Goal: Find specific page/section: Find specific page/section

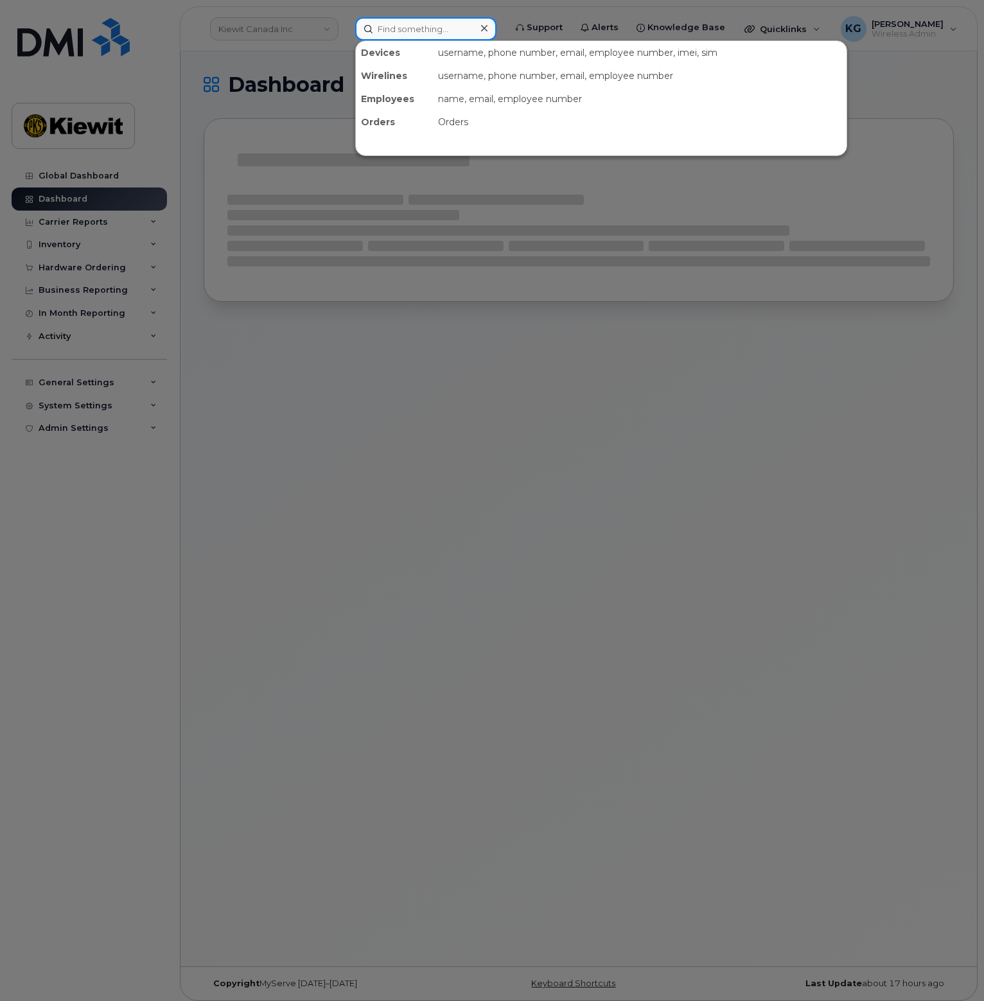
click at [426, 27] on input at bounding box center [425, 28] width 141 height 23
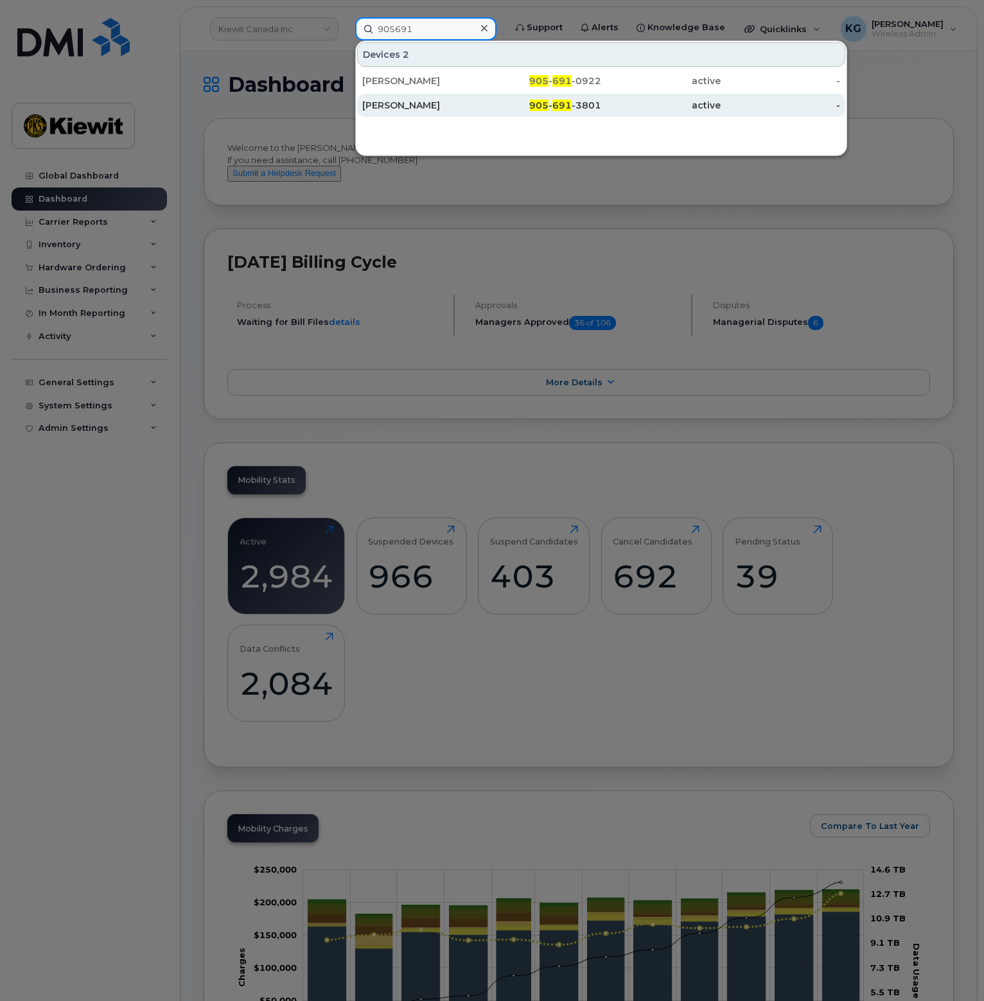
type input "905691"
click at [379, 107] on div "Claude Grise" at bounding box center [421, 105] width 119 height 13
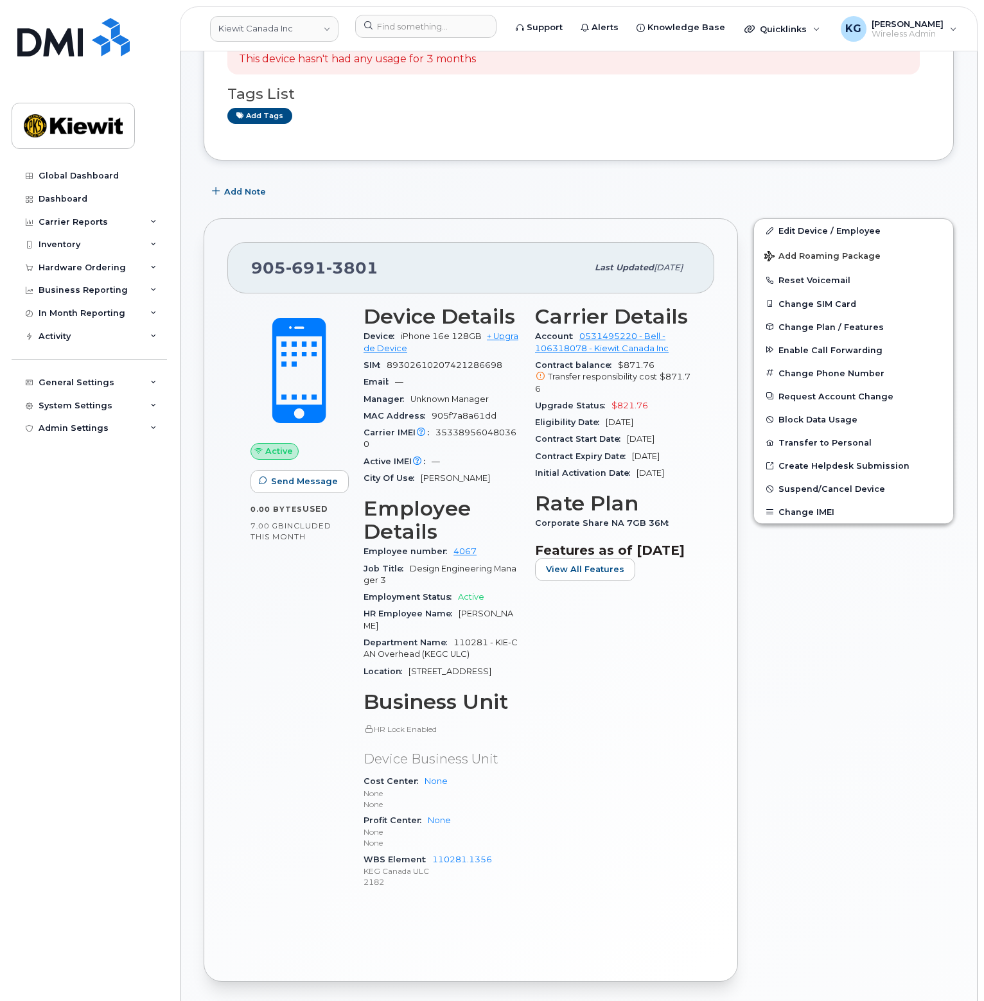
scroll to position [193, 0]
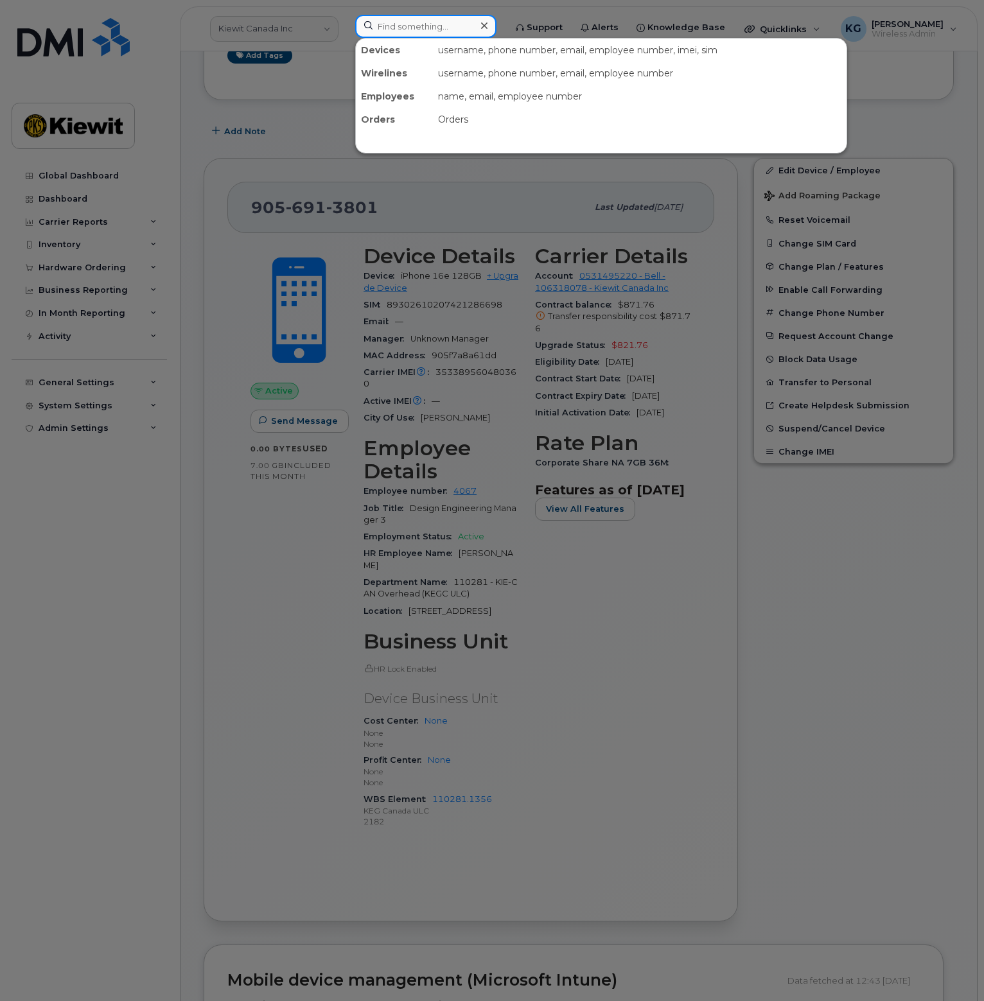
click at [460, 22] on input at bounding box center [425, 26] width 141 height 23
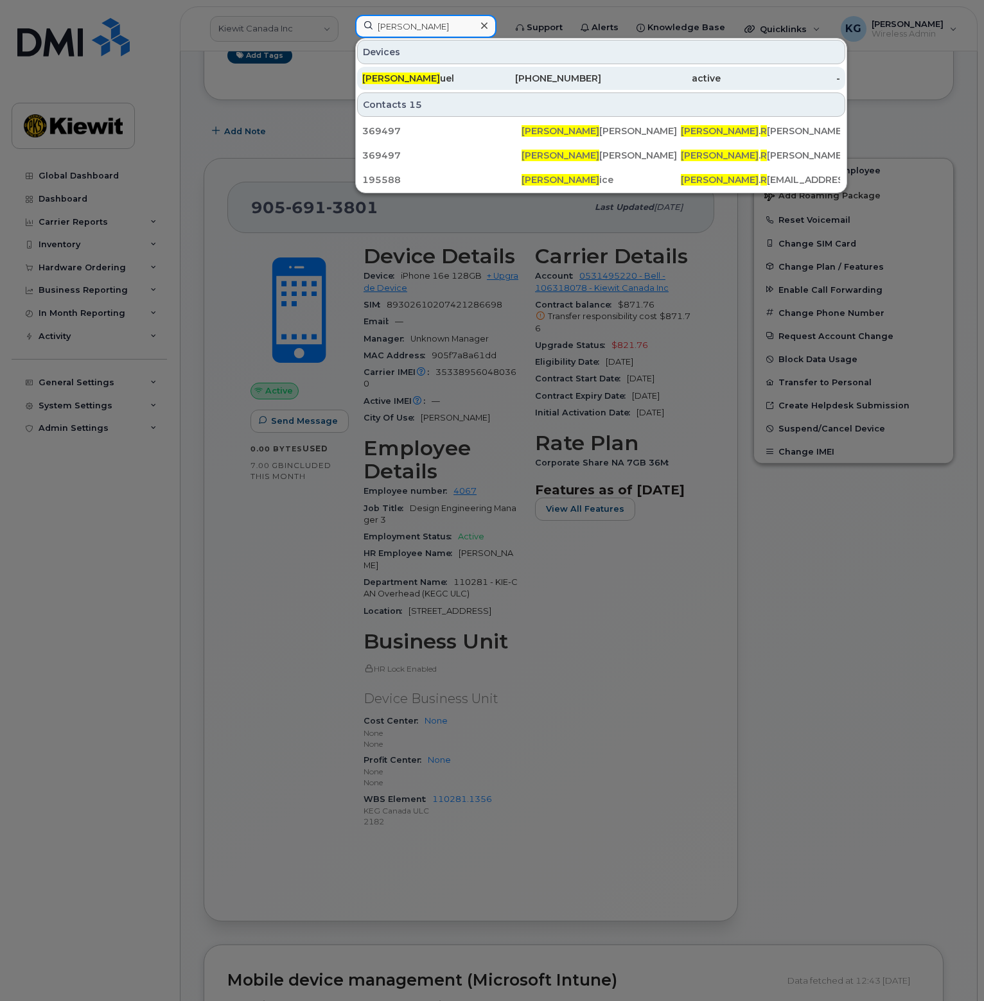
type input "melissa R"
click at [465, 78] on div "Melissa R uel" at bounding box center [421, 78] width 119 height 13
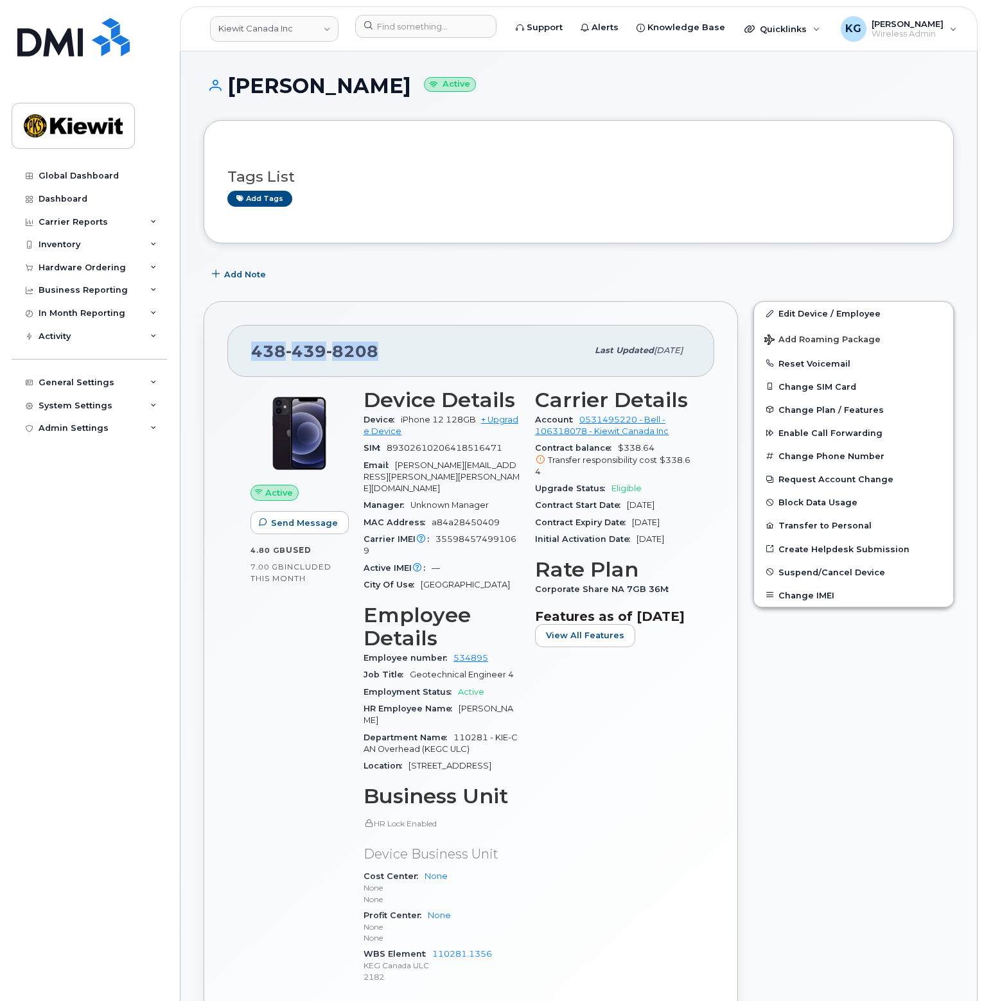
drag, startPoint x: 398, startPoint y: 345, endPoint x: 244, endPoint y: 358, distance: 154.6
click at [244, 358] on div "438 439 8208 Last updated Oct 02, 2025" at bounding box center [470, 350] width 487 height 51
copy span "438 439 8208"
click at [649, 112] on div "Melissa Ruel Active" at bounding box center [579, 97] width 750 height 46
drag, startPoint x: 379, startPoint y: 342, endPoint x: 247, endPoint y: 343, distance: 132.9
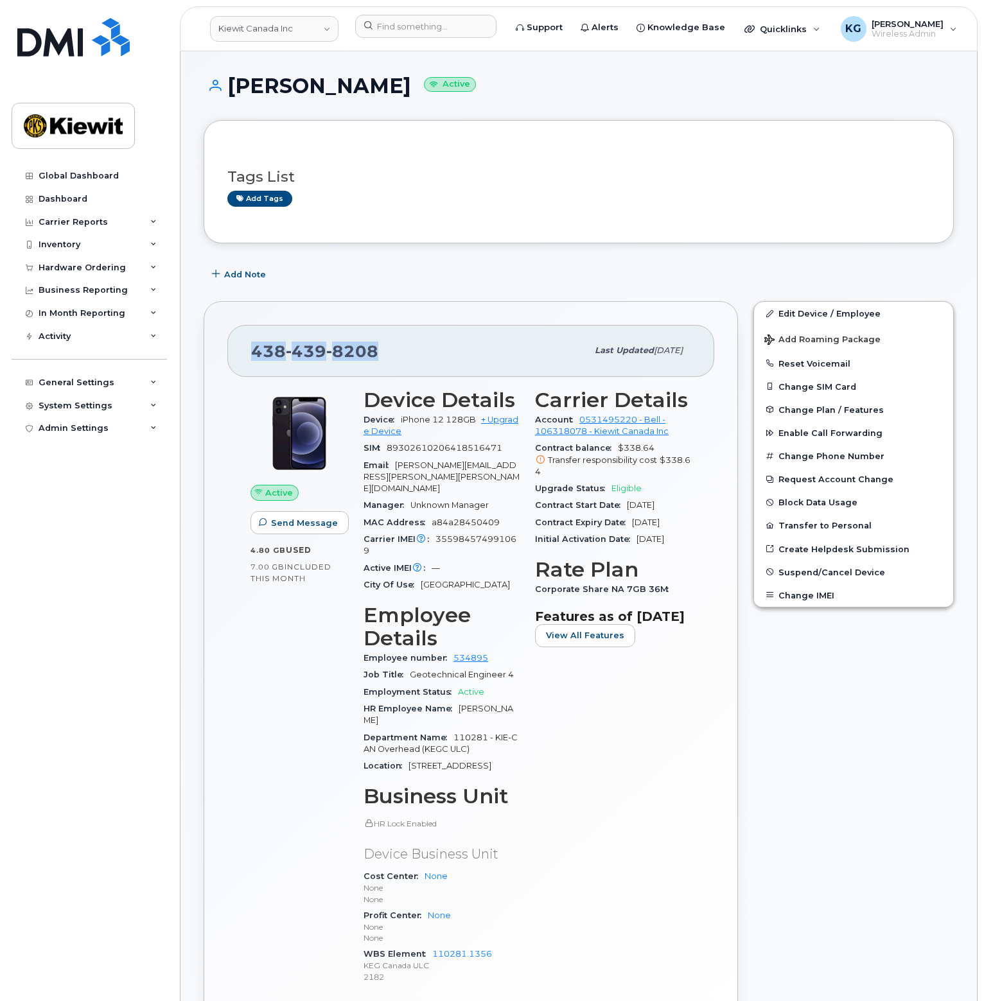
click at [247, 343] on div "438 439 8208 Last updated Oct 02, 2025" at bounding box center [470, 350] width 487 height 51
copy span "438 439 8208"
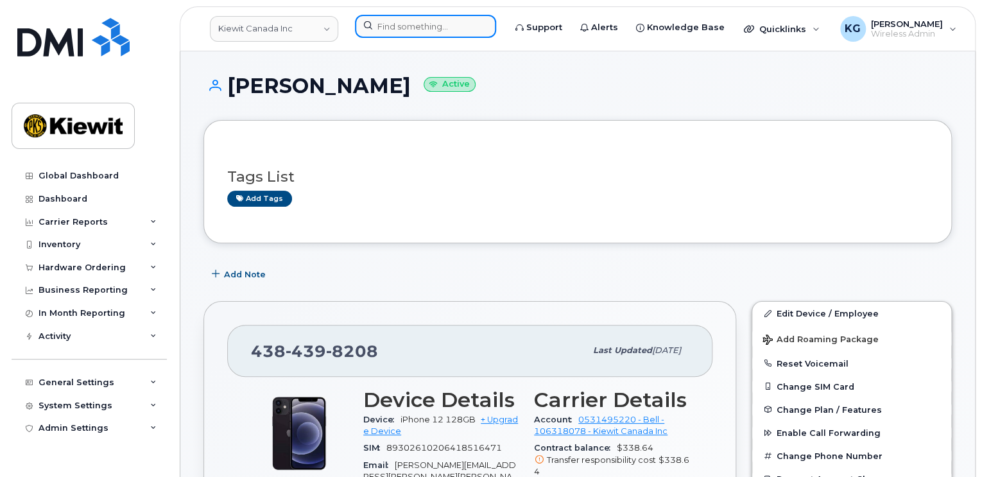
click at [445, 28] on input at bounding box center [425, 26] width 141 height 23
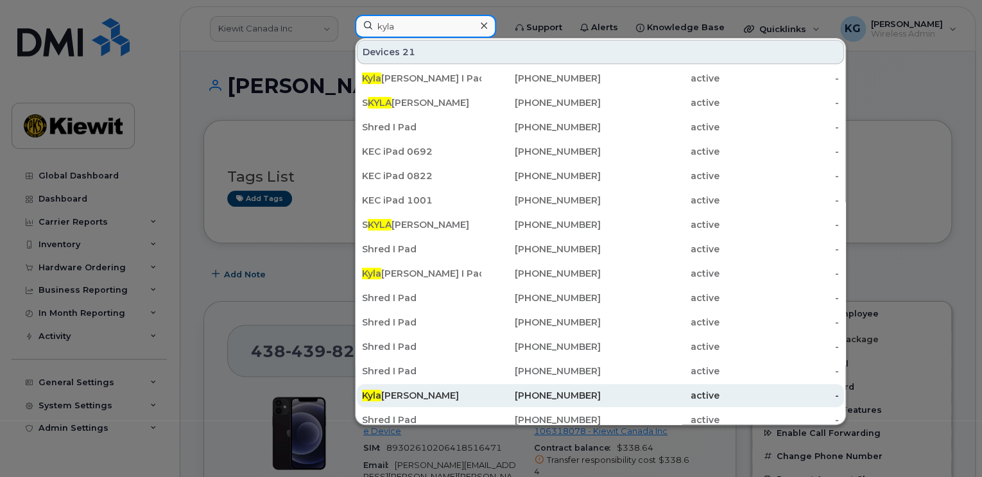
type input "kyla"
click at [404, 396] on div "Kyla Habberfield" at bounding box center [421, 395] width 119 height 13
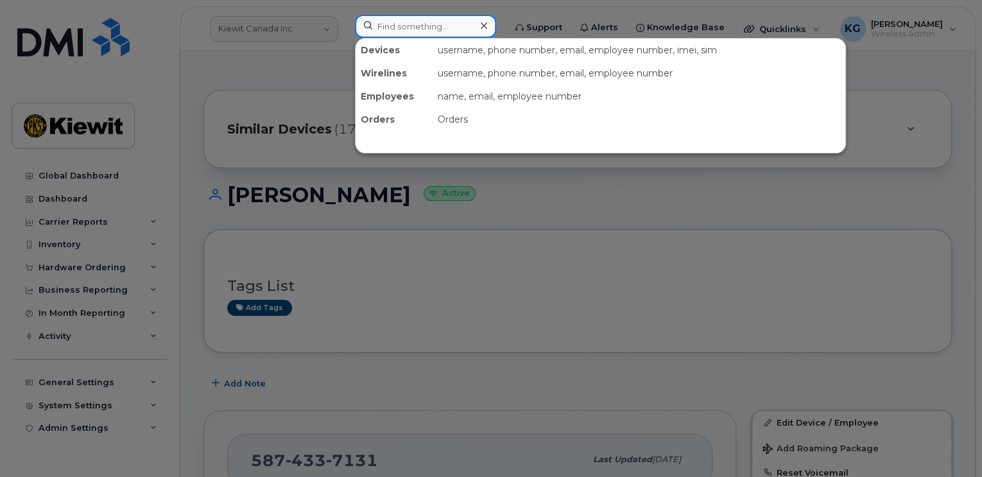
click at [444, 28] on input at bounding box center [425, 26] width 141 height 23
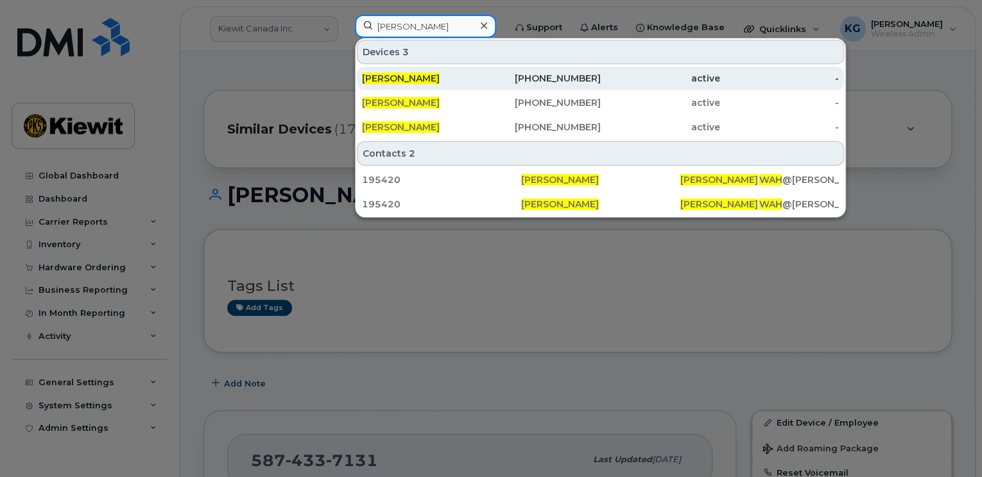
type input "David Wah"
click at [396, 76] on span "David Wah" at bounding box center [401, 79] width 78 height 12
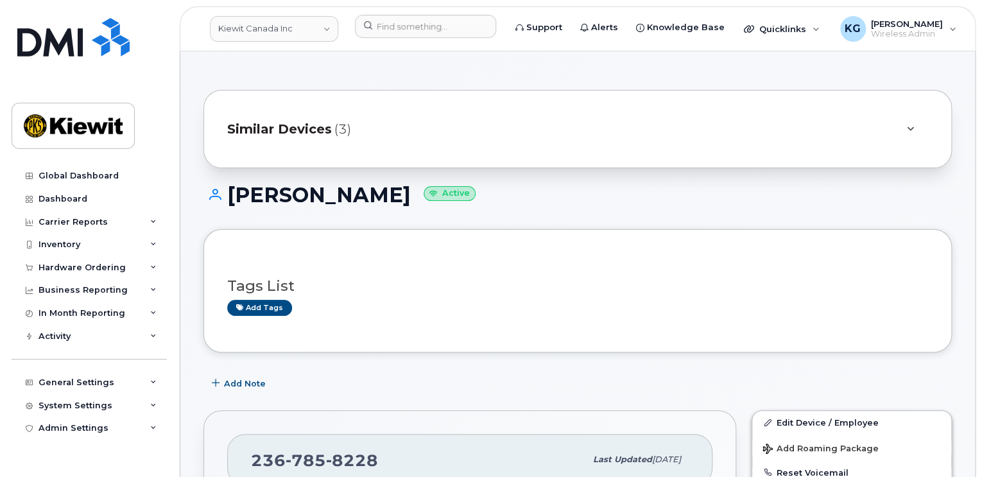
click at [295, 129] on span "Similar Devices" at bounding box center [279, 129] width 105 height 19
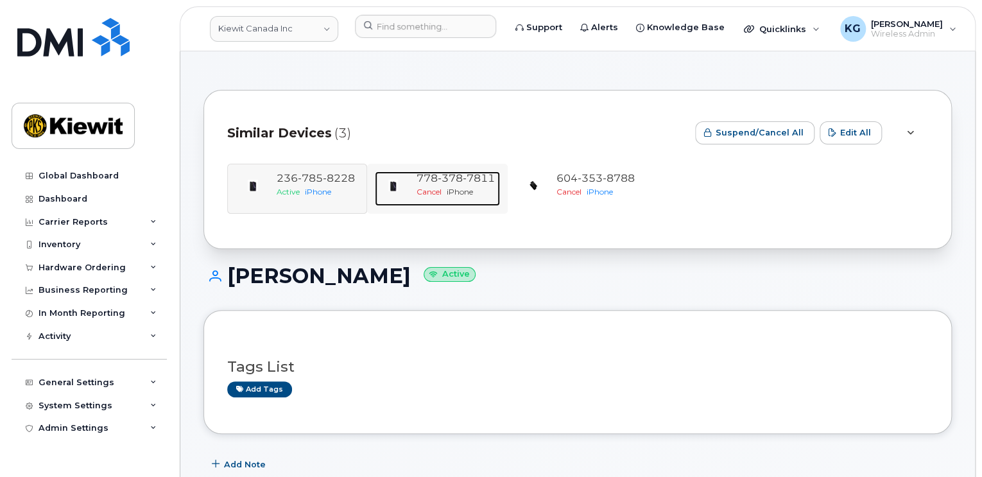
click at [445, 174] on span "378" at bounding box center [450, 178] width 25 height 12
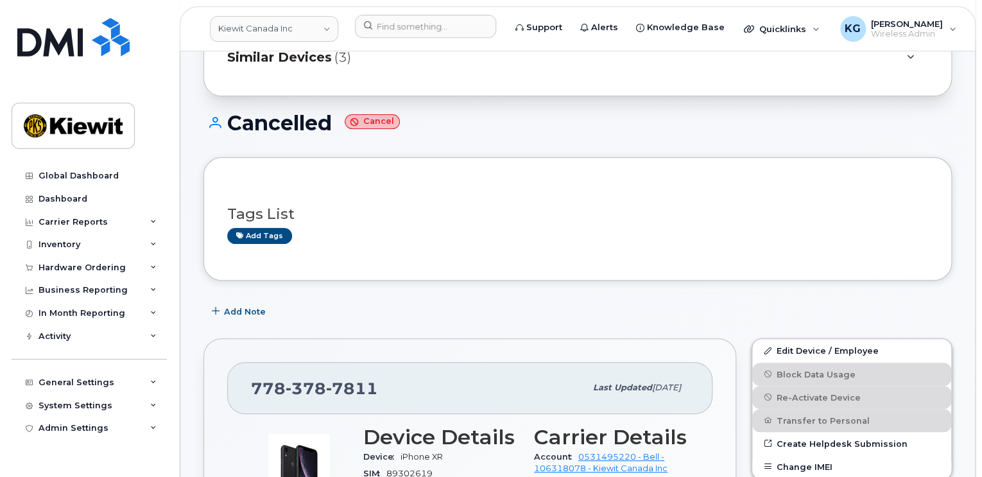
scroll to position [64, 0]
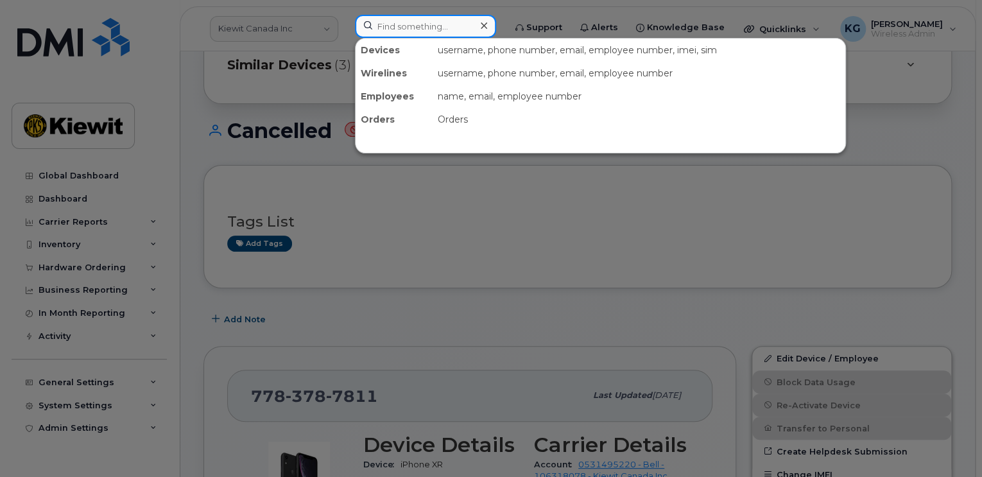
click at [396, 23] on input at bounding box center [425, 26] width 141 height 23
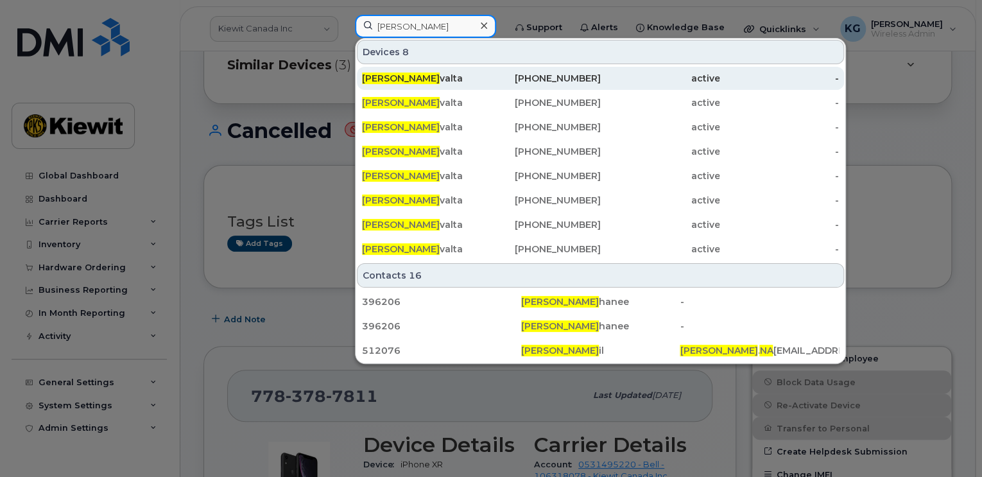
type input "Robert Na"
click at [401, 79] on span "Robert Na" at bounding box center [401, 79] width 78 height 12
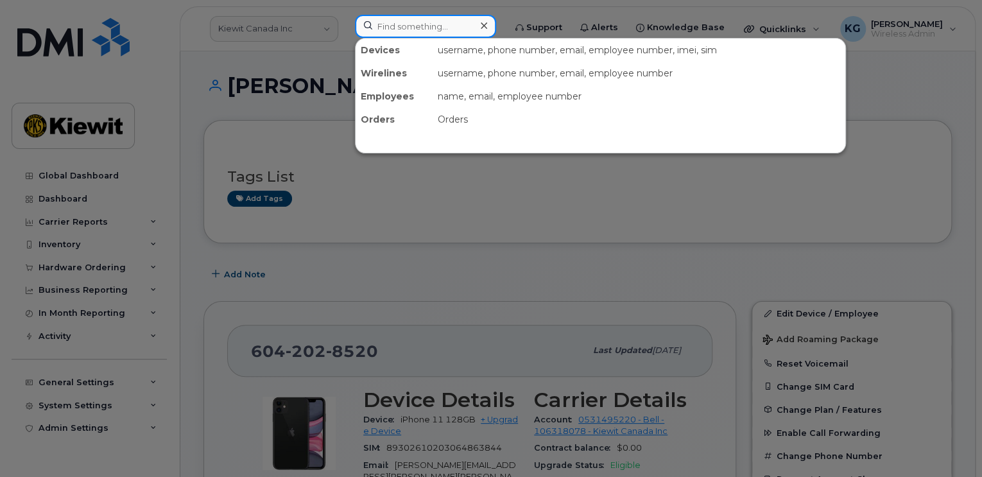
click at [411, 30] on input at bounding box center [425, 26] width 141 height 23
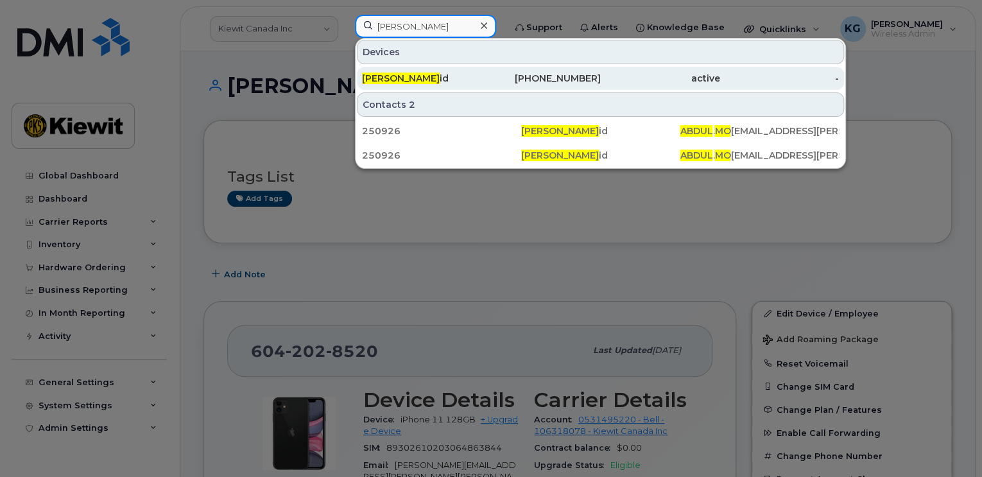
type input "Abdul mo"
click at [396, 74] on span "Abdul Mo" at bounding box center [401, 79] width 78 height 12
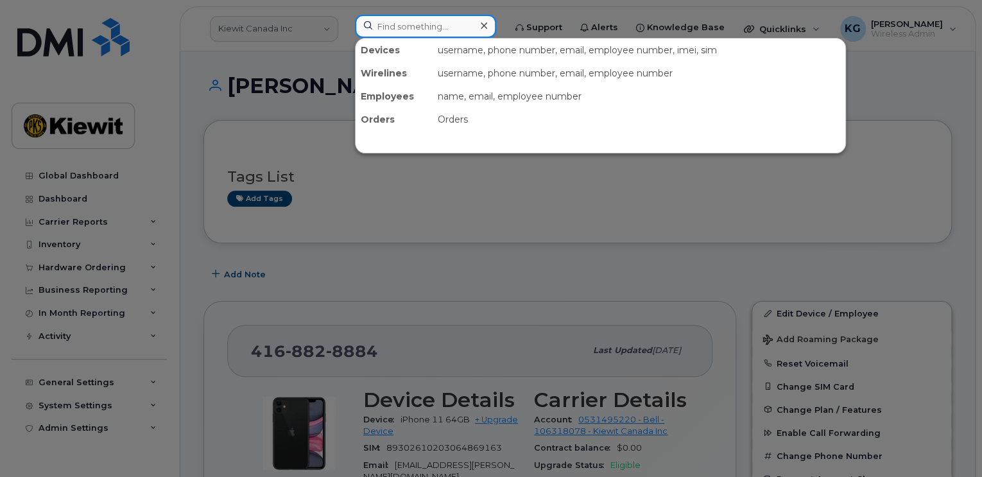
click at [428, 25] on input at bounding box center [425, 26] width 141 height 23
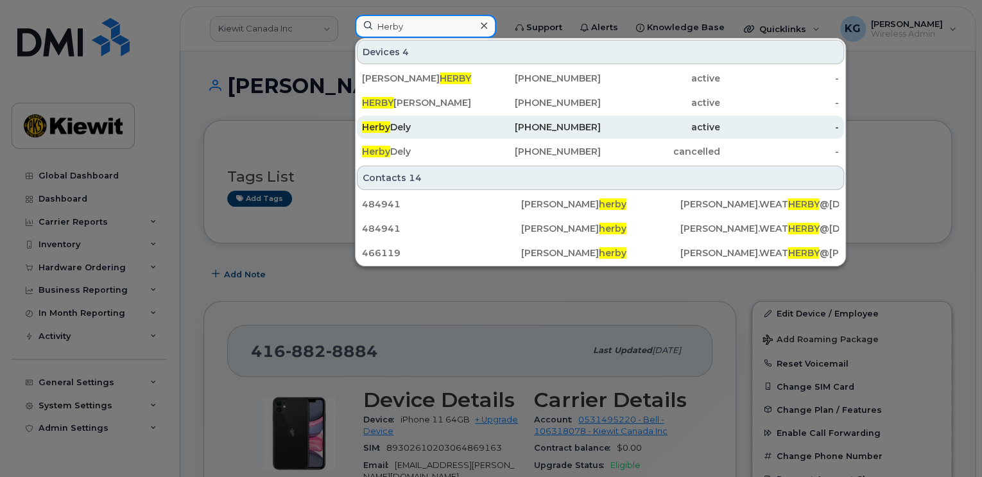
type input "Herby"
click at [397, 127] on div "Herby Dely" at bounding box center [421, 127] width 119 height 13
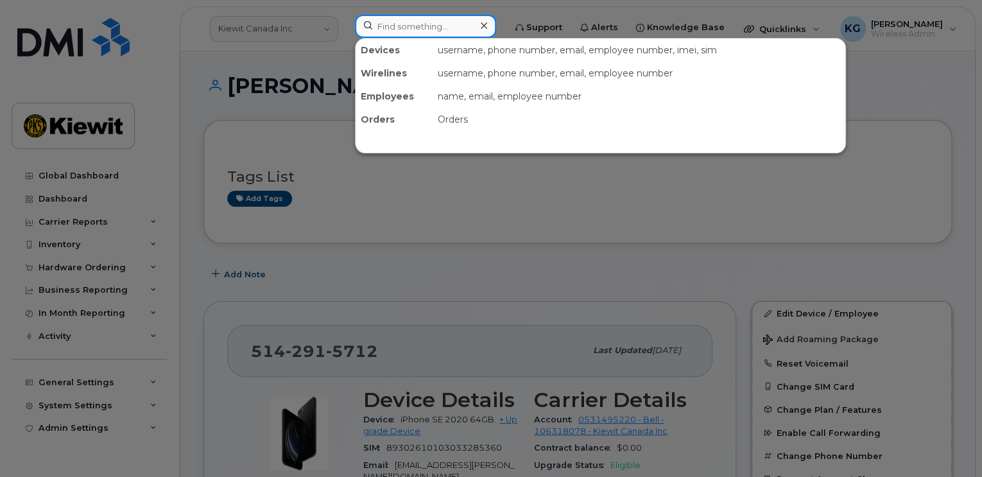
click at [390, 30] on input at bounding box center [425, 26] width 141 height 23
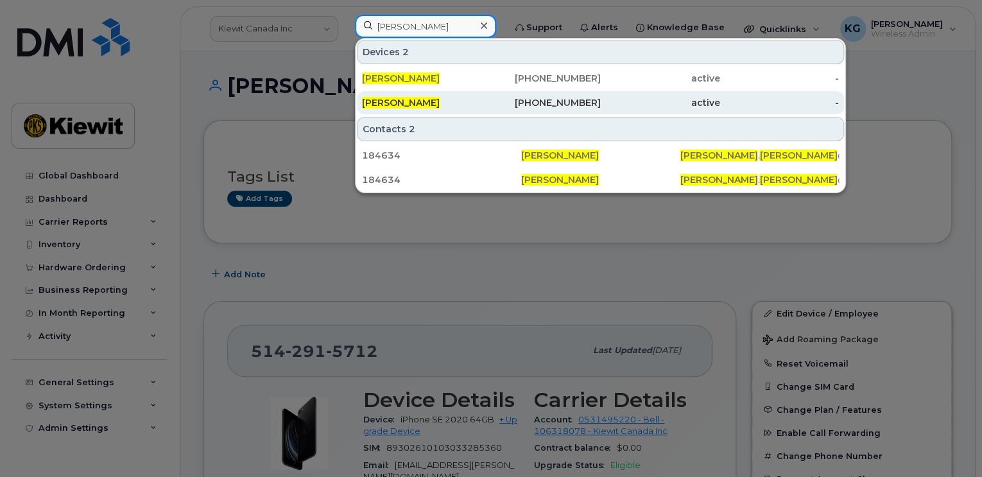
type input "[PERSON_NAME]"
click at [390, 101] on span "[PERSON_NAME]" at bounding box center [401, 103] width 78 height 12
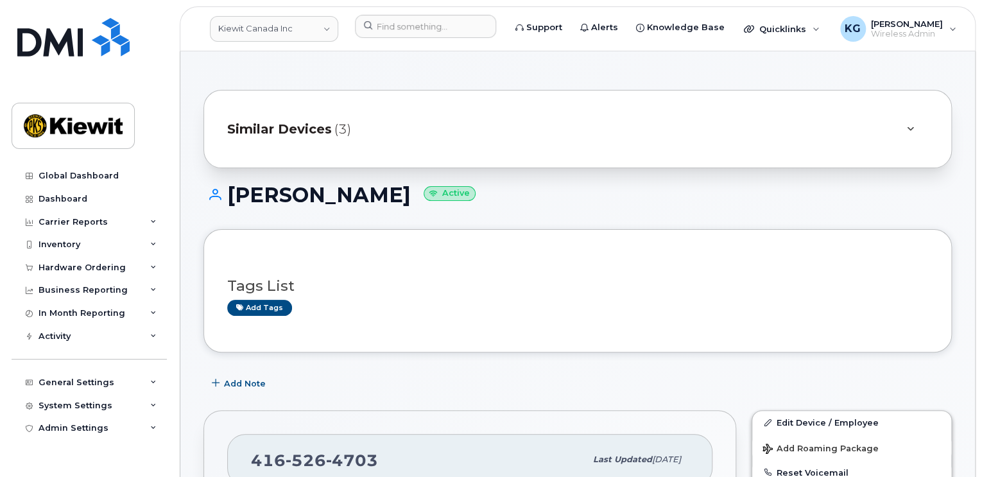
click at [318, 120] on span "Similar Devices" at bounding box center [279, 129] width 105 height 19
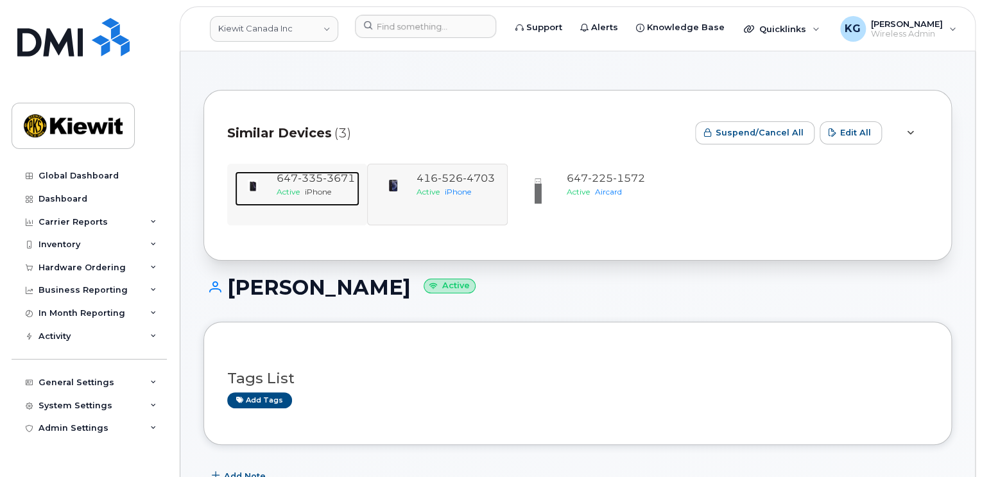
click at [311, 177] on span "335" at bounding box center [309, 178] width 25 height 12
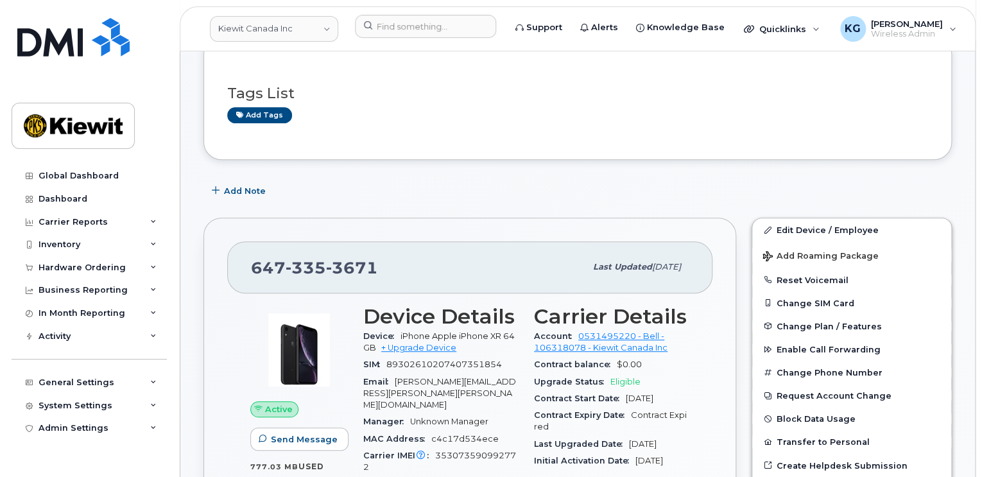
scroll to position [257, 0]
